Goal: Task Accomplishment & Management: Manage account settings

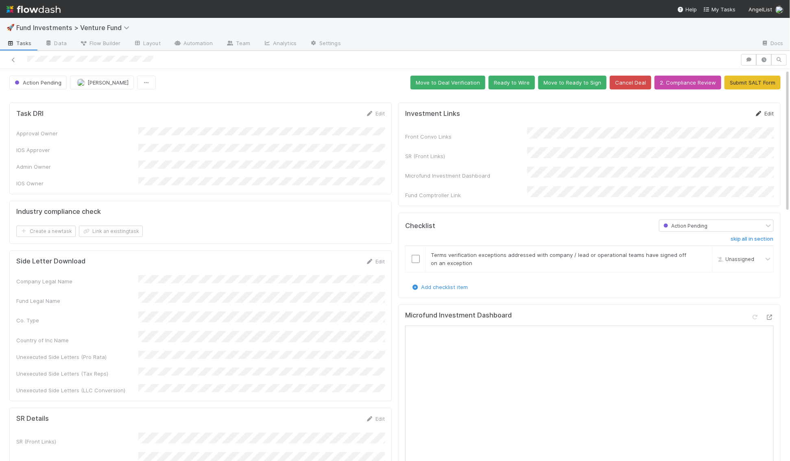
click at [764, 111] on link "Edit" at bounding box center [763, 113] width 19 height 7
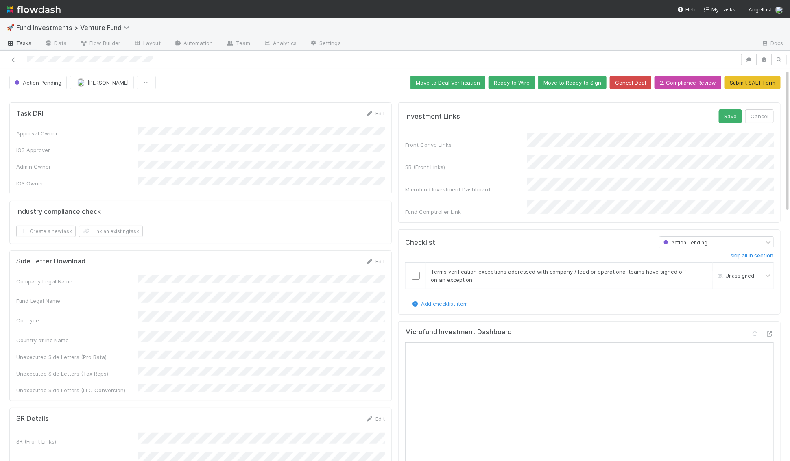
click at [505, 155] on div "SR (Front Links)" at bounding box center [589, 163] width 368 height 16
click at [730, 109] on button "Save" at bounding box center [729, 116] width 23 height 14
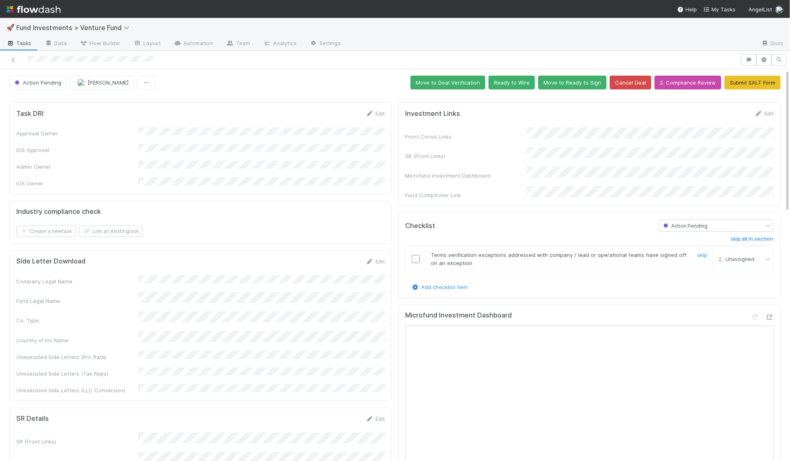
click at [418, 255] on input "checkbox" at bounding box center [415, 259] width 8 height 8
click at [418, 254] on td at bounding box center [415, 259] width 20 height 26
click at [416, 255] on input "checkbox" at bounding box center [415, 259] width 8 height 8
click at [463, 82] on button "Move to Deal Verification" at bounding box center [447, 83] width 75 height 14
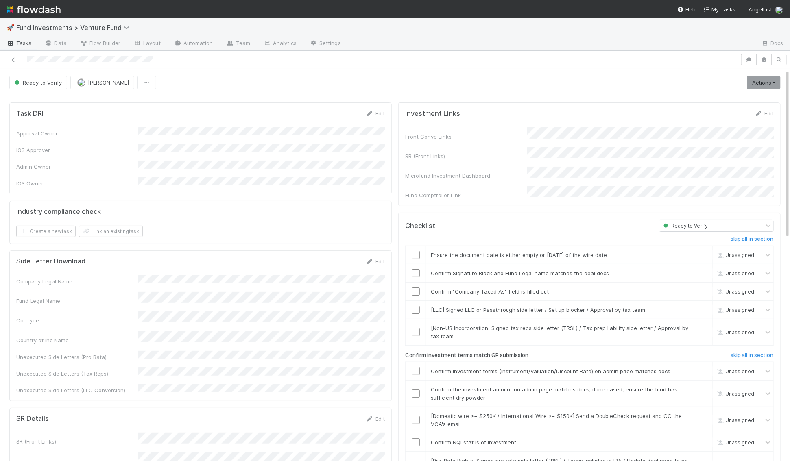
click at [766, 78] on link "Actions" at bounding box center [763, 83] width 33 height 14
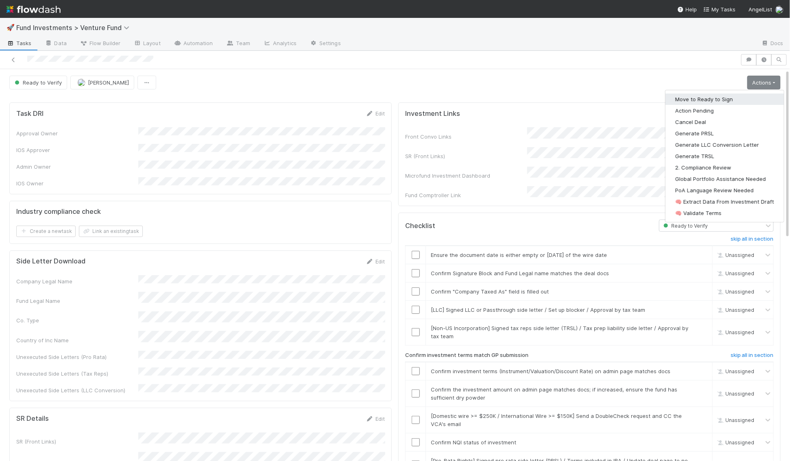
click at [733, 97] on button "Move to Ready to Sign" at bounding box center [724, 99] width 118 height 11
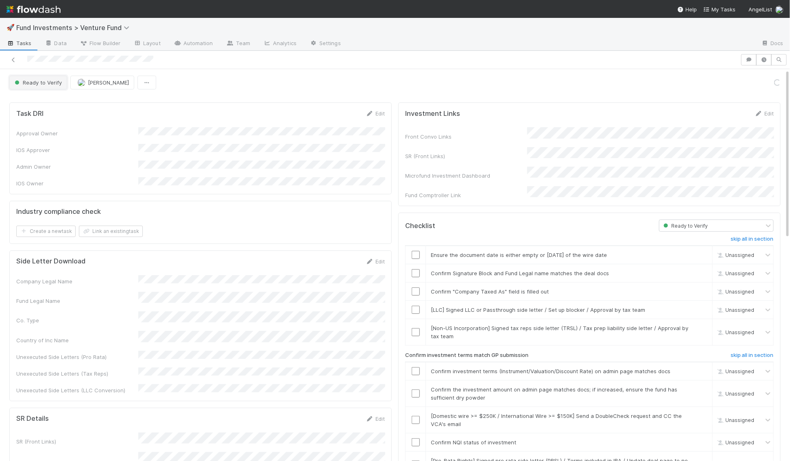
click at [54, 81] on span "Ready to Verify" at bounding box center [37, 82] width 49 height 7
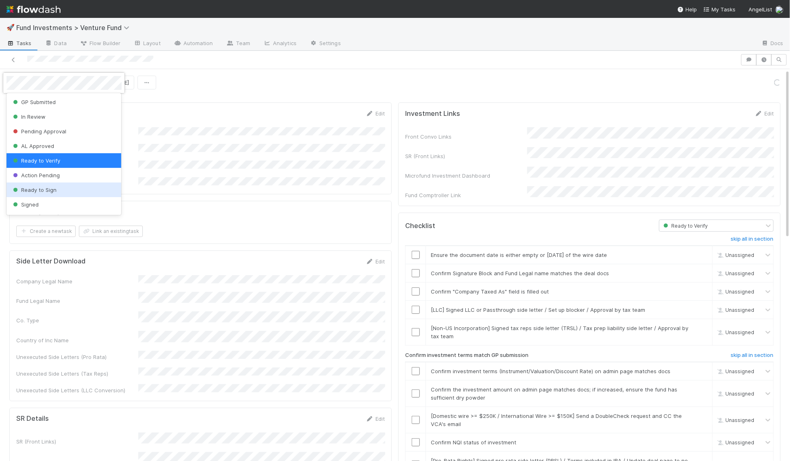
click at [47, 191] on span "Ready to Sign" at bounding box center [33, 190] width 45 height 7
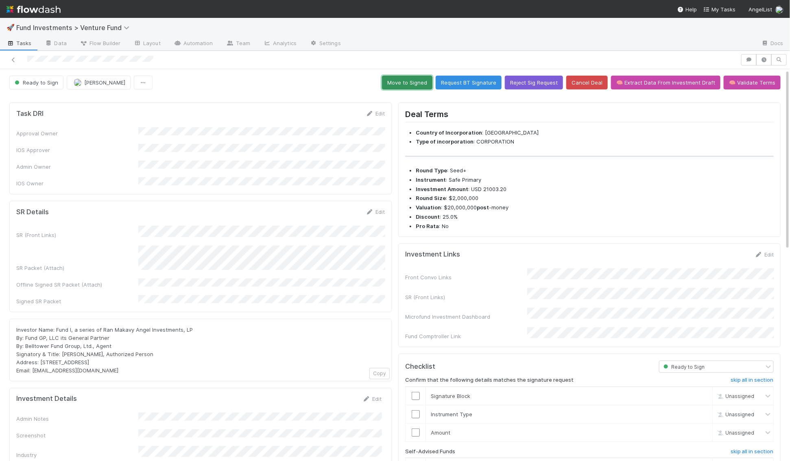
click at [425, 85] on button "Move to Signed" at bounding box center [407, 83] width 50 height 14
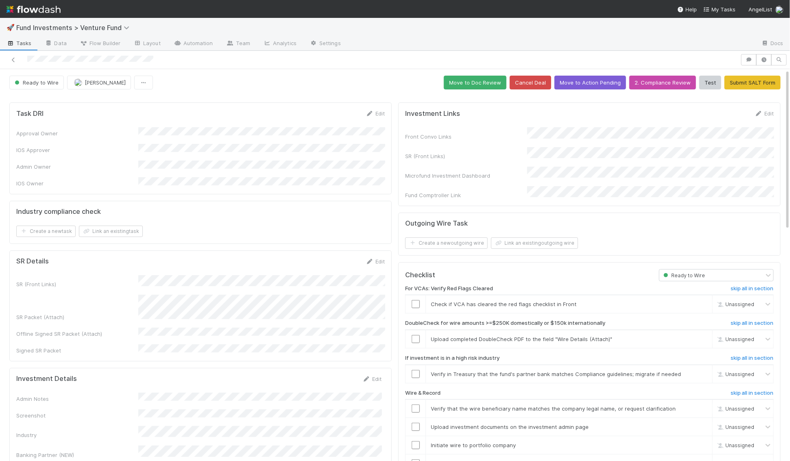
click at [375, 257] on div "Edit" at bounding box center [375, 261] width 19 height 8
click at [375, 250] on div "SR Details Edit SR (Front Links) SR Packet (Attach) Offline Signed SR Packet (A…" at bounding box center [200, 305] width 382 height 111
click at [376, 258] on link "Edit" at bounding box center [375, 261] width 19 height 7
click at [341, 258] on button "Save" at bounding box center [341, 264] width 23 height 14
click at [595, 87] on button "Move to Action Pending" at bounding box center [590, 83] width 72 height 14
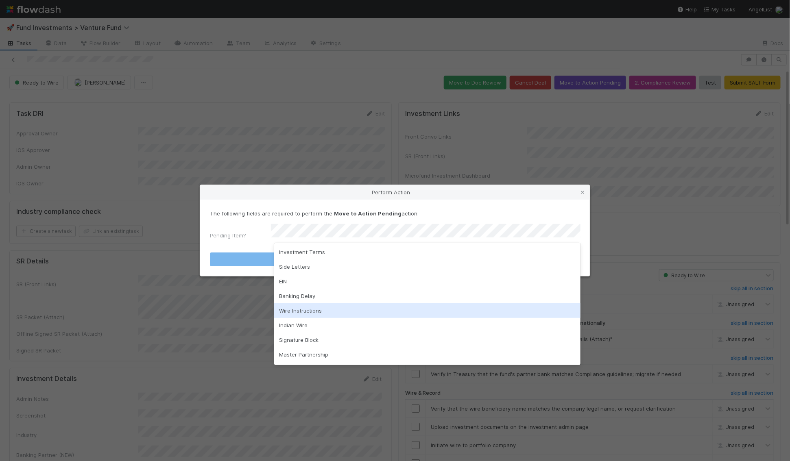
click at [355, 309] on div "Wire Instructions" at bounding box center [427, 310] width 306 height 15
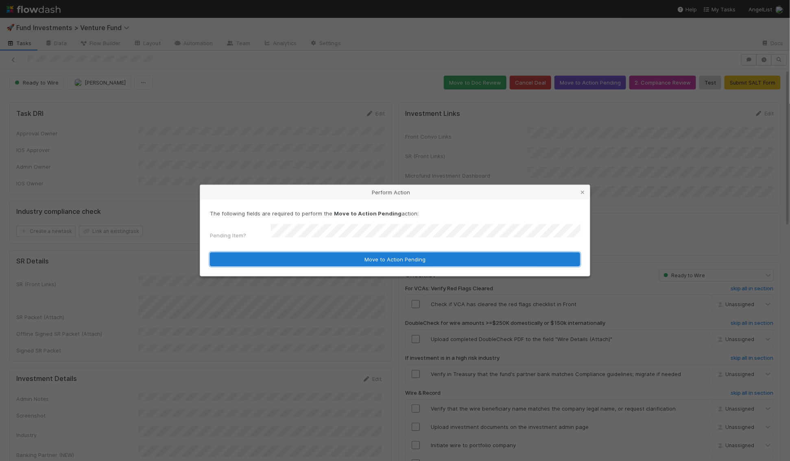
click at [362, 257] on button "Move to Action Pending" at bounding box center [395, 260] width 370 height 14
